Goal: Information Seeking & Learning: Check status

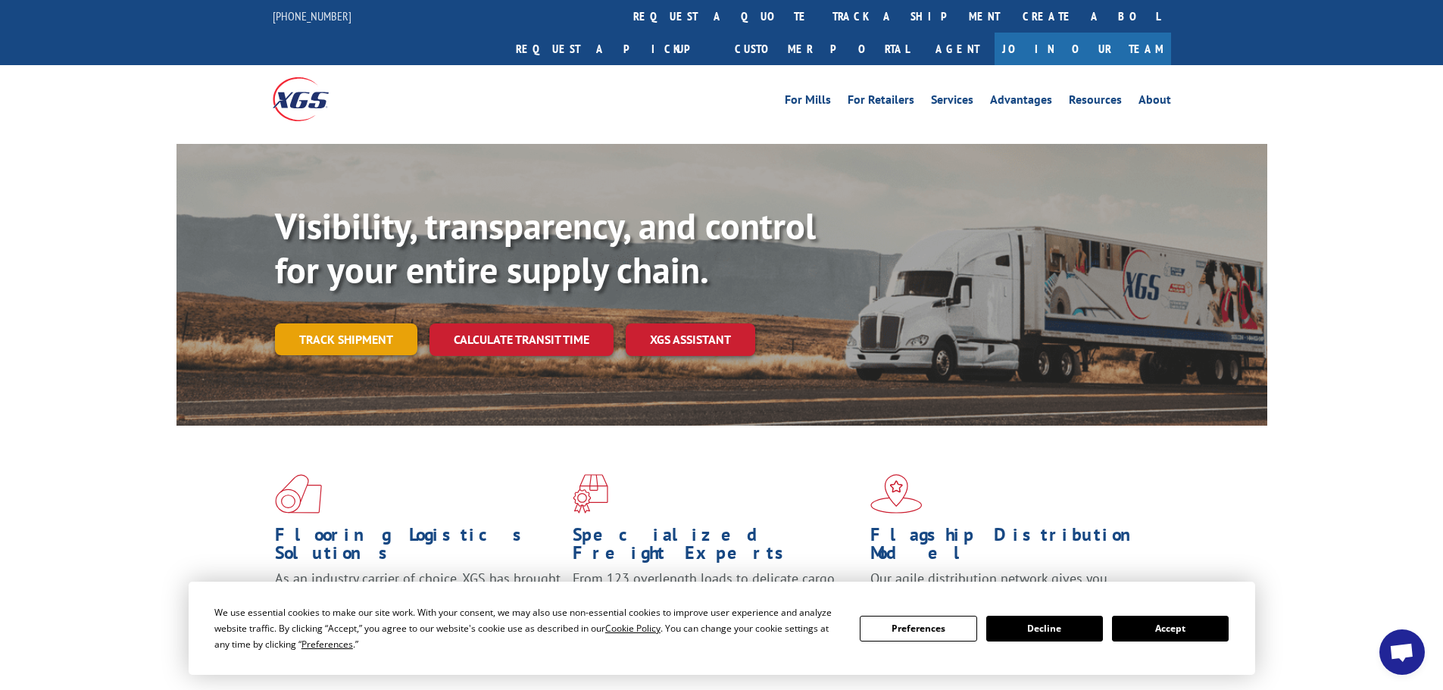
click at [362, 323] on link "Track shipment" at bounding box center [346, 339] width 142 height 32
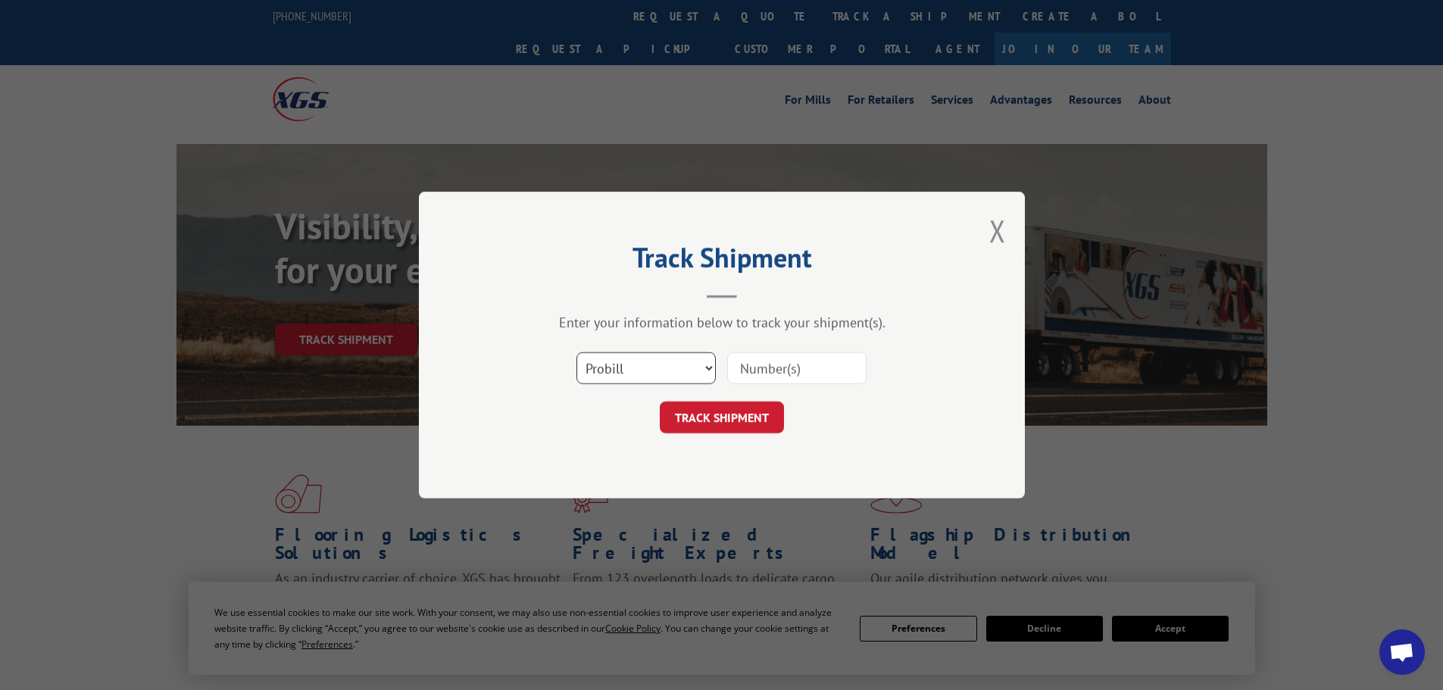
click at [625, 370] on select "Select category... Probill BOL PO" at bounding box center [645, 368] width 139 height 32
select select "bol"
click at [576, 352] on select "Select category... Probill BOL PO" at bounding box center [645, 368] width 139 height 32
click at [741, 367] on input at bounding box center [796, 368] width 139 height 32
paste input "5995963"
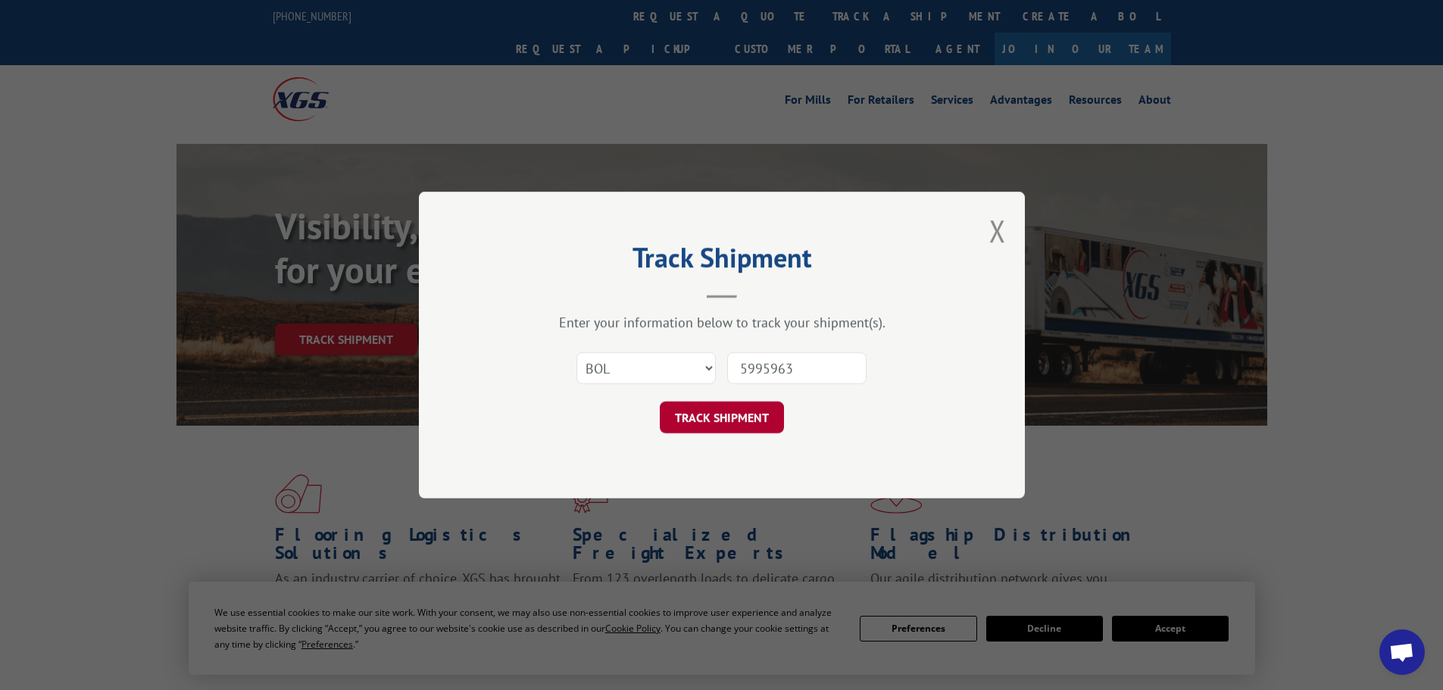
type input "5995963"
click at [742, 414] on button "TRACK SHIPMENT" at bounding box center [722, 417] width 124 height 32
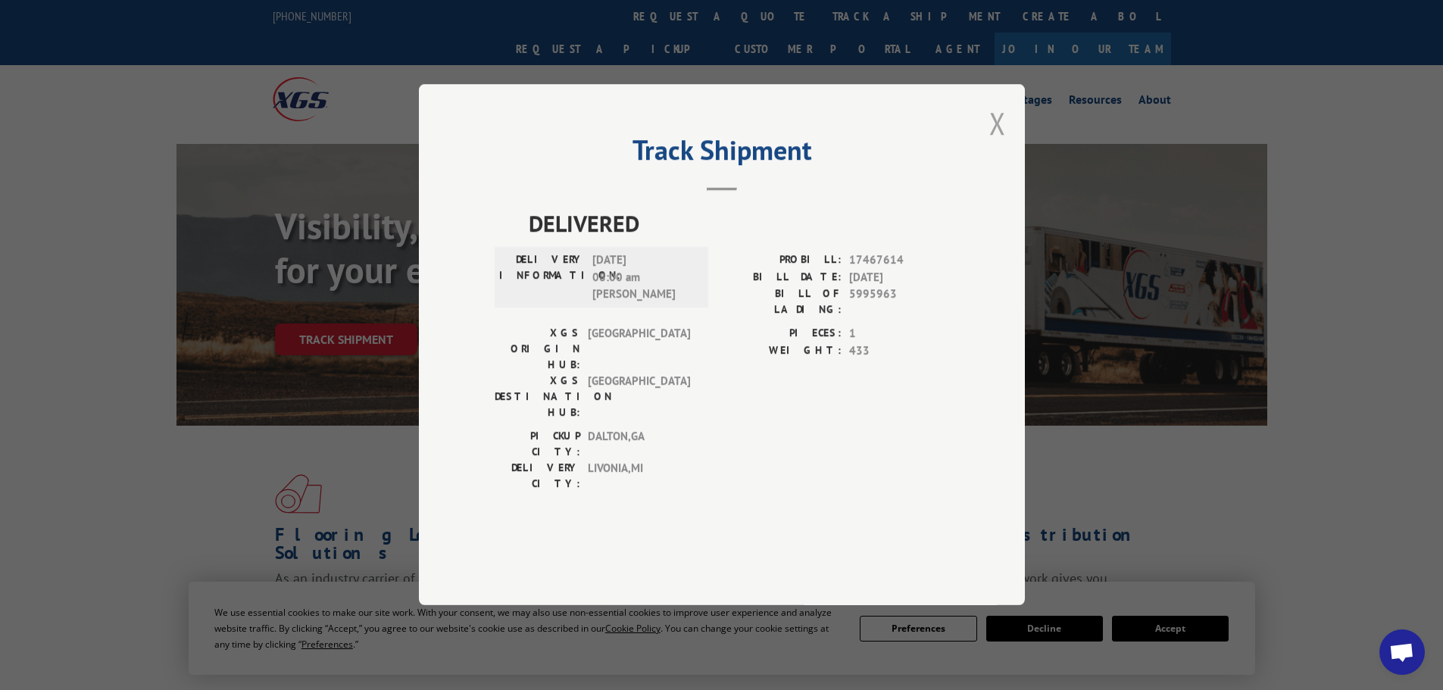
click at [1002, 143] on button "Close modal" at bounding box center [997, 123] width 17 height 40
